Goal: Navigation & Orientation: Find specific page/section

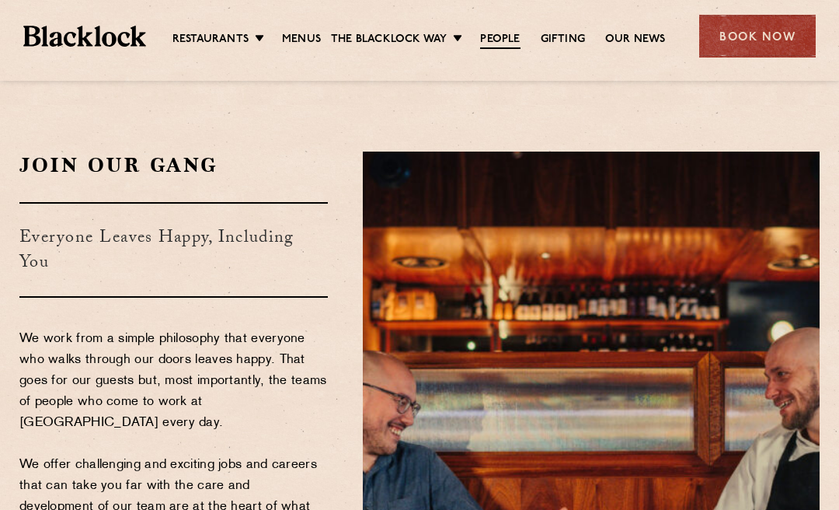
click at [104, 40] on img at bounding box center [84, 36] width 123 height 21
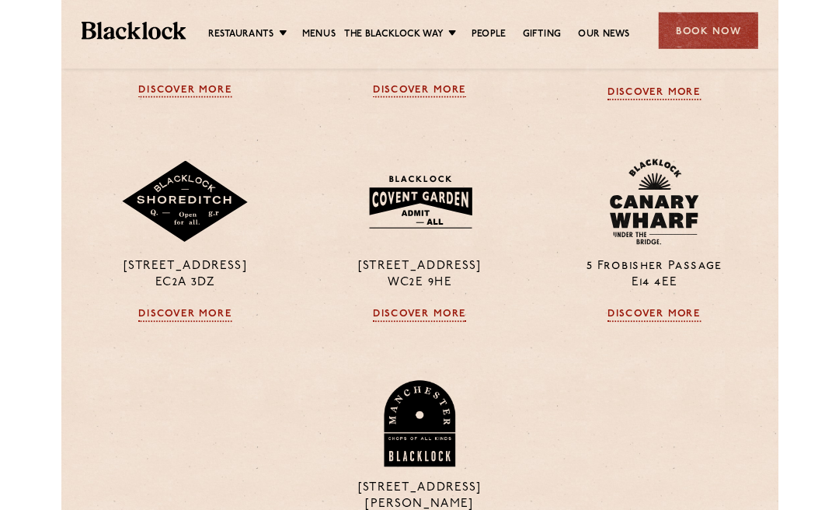
scroll to position [1315, 0]
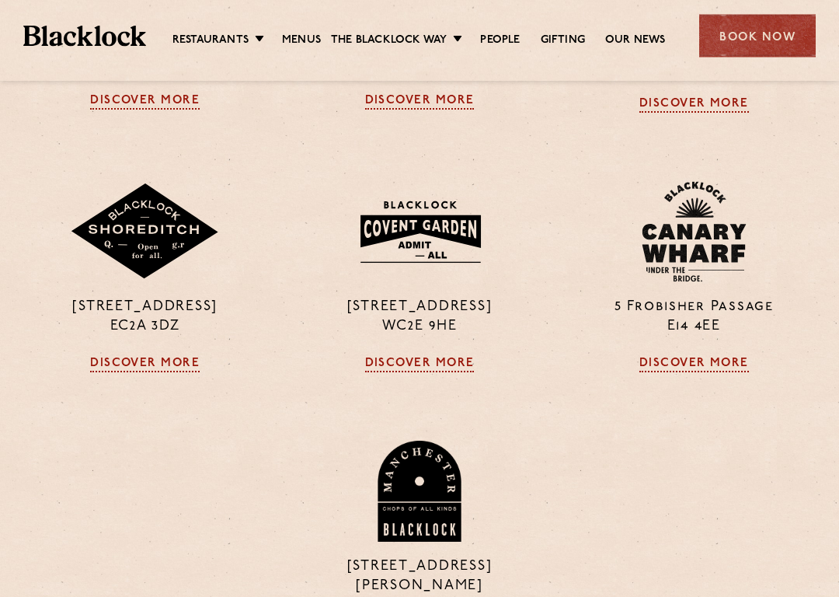
click at [416, 252] on img at bounding box center [420, 232] width 150 height 81
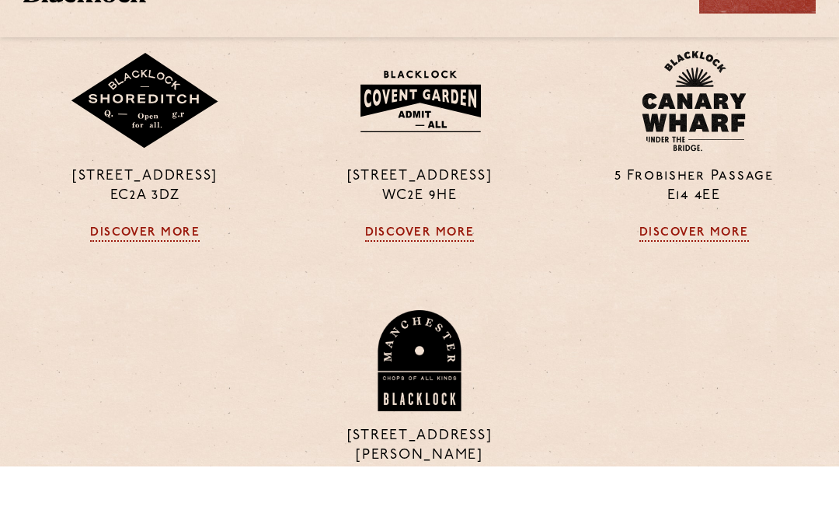
click at [428, 354] on img at bounding box center [419, 404] width 88 height 101
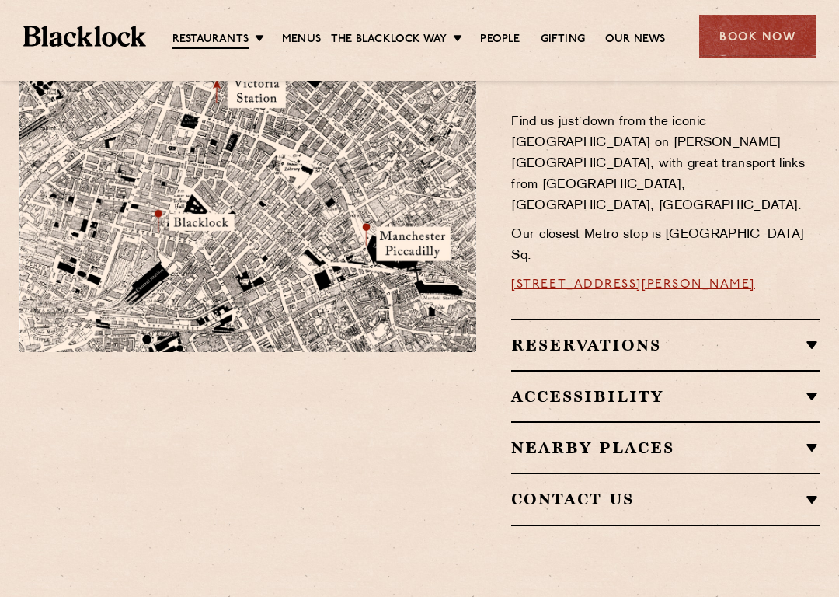
scroll to position [968, 0]
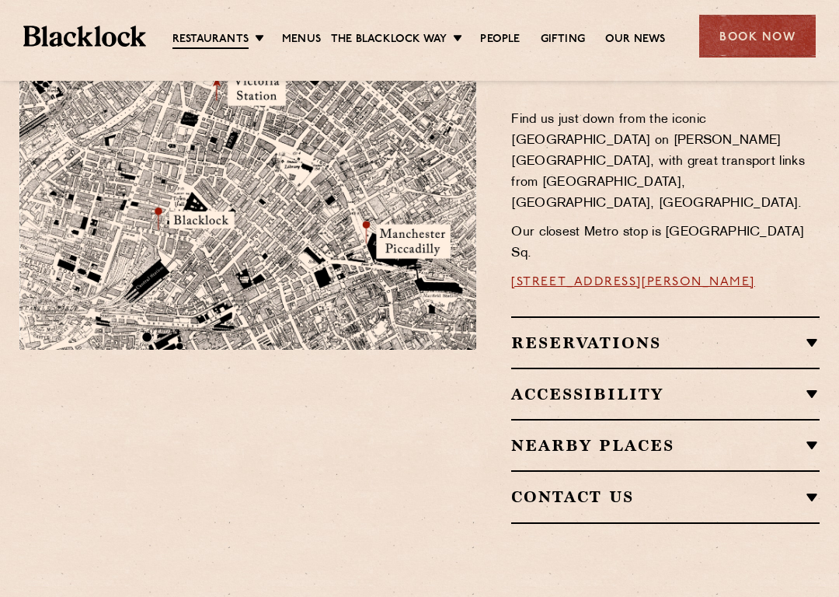
click at [806, 333] on h2 "Reservations" at bounding box center [665, 342] width 308 height 19
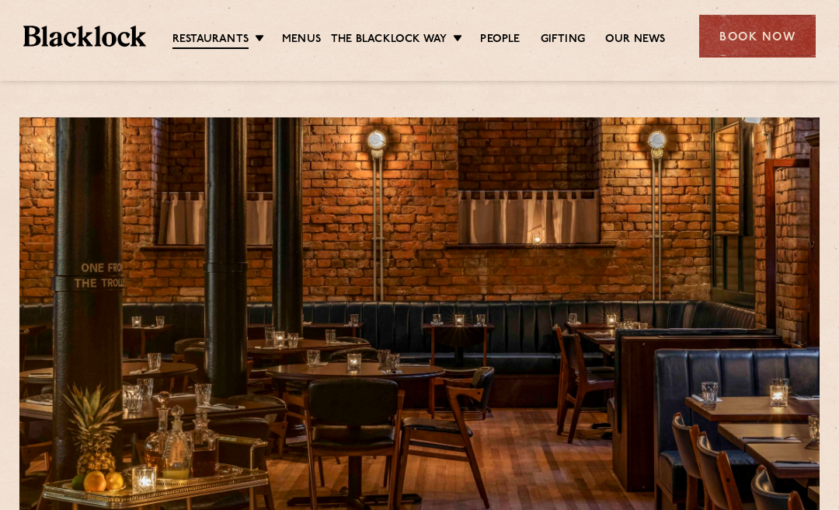
scroll to position [0, 0]
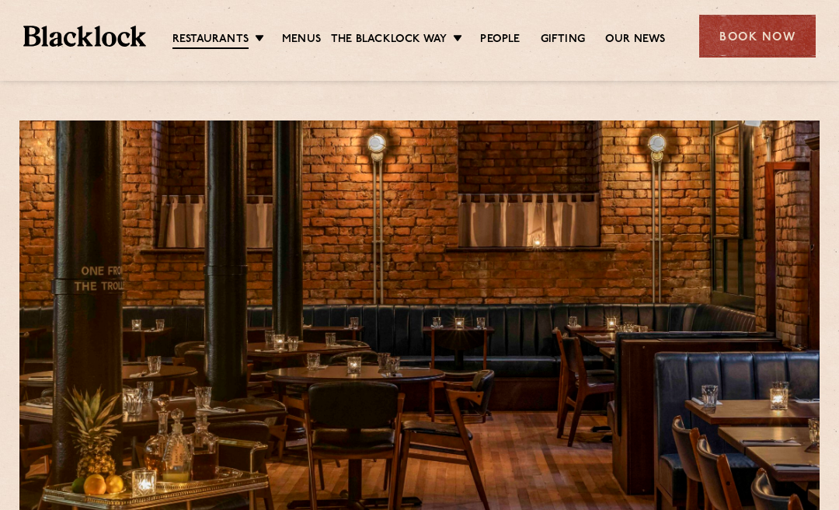
click at [0, 0] on link "[GEOGRAPHIC_DATA]" at bounding box center [0, 0] width 0 height 0
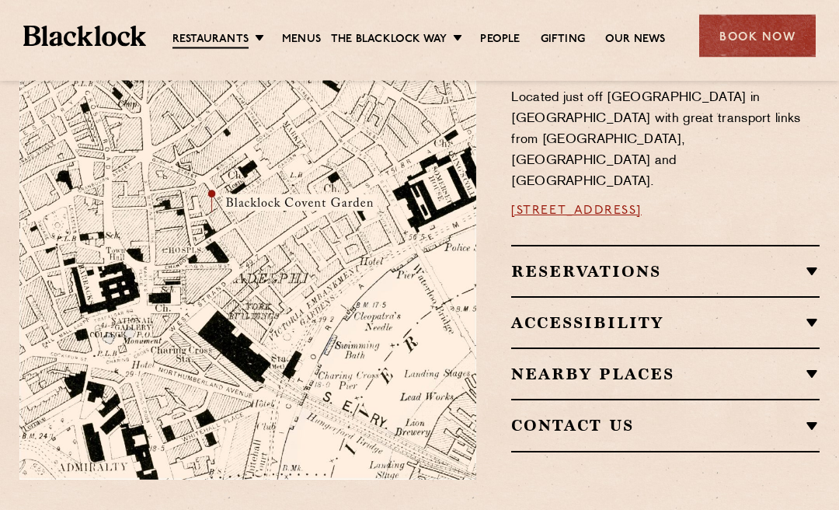
scroll to position [896, 0]
click at [646, 44] on link "Our News" at bounding box center [635, 40] width 61 height 16
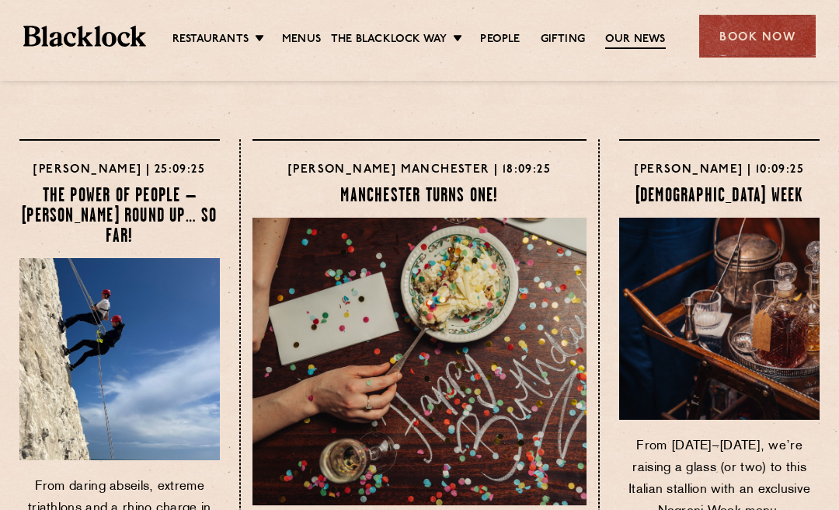
click at [505, 33] on link "People" at bounding box center [500, 40] width 40 height 16
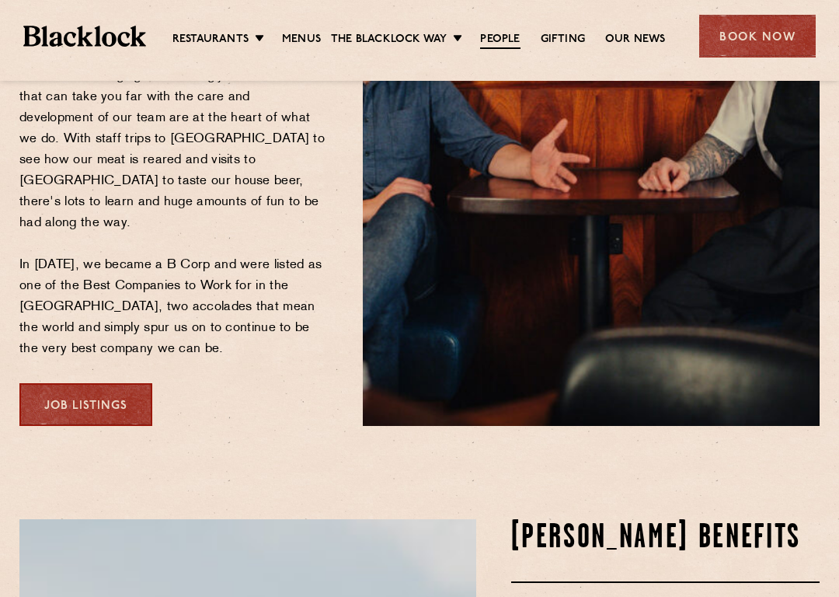
scroll to position [392, 0]
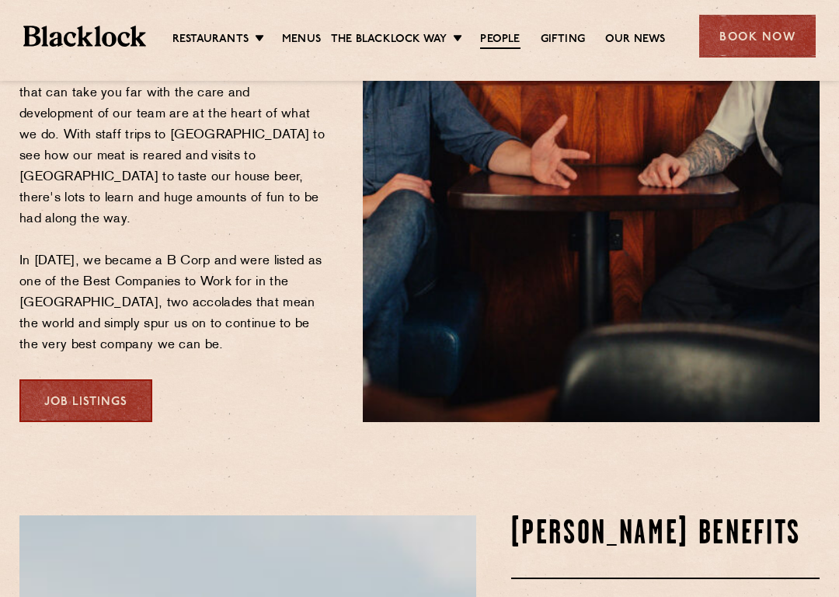
click at [106, 379] on link "Job Listings" at bounding box center [85, 400] width 133 height 43
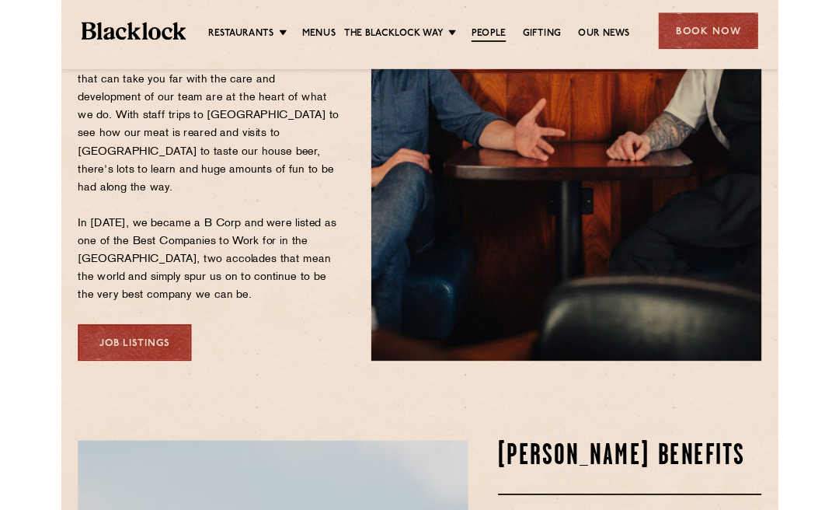
scroll to position [436, 0]
